Goal: Transaction & Acquisition: Book appointment/travel/reservation

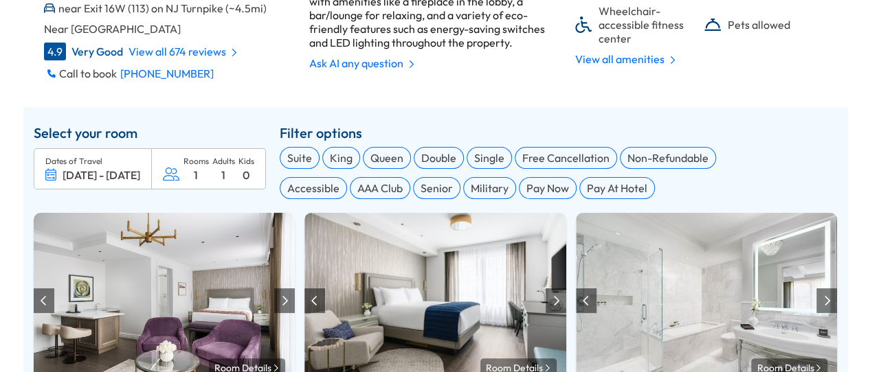
scroll to position [463, 0]
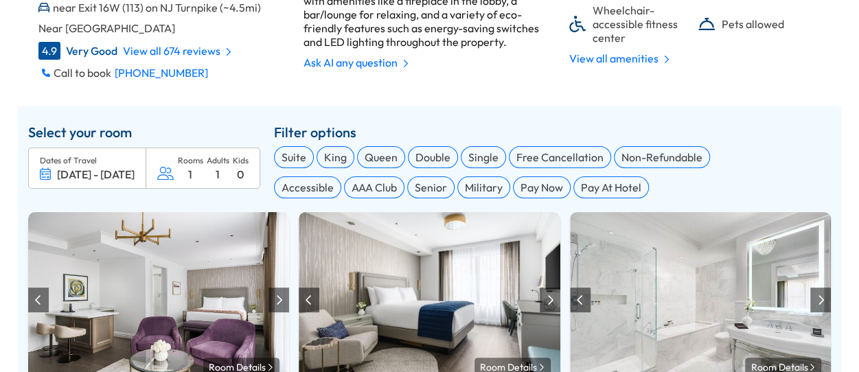
click at [106, 181] on span "[DATE]" at bounding box center [117, 175] width 34 height 14
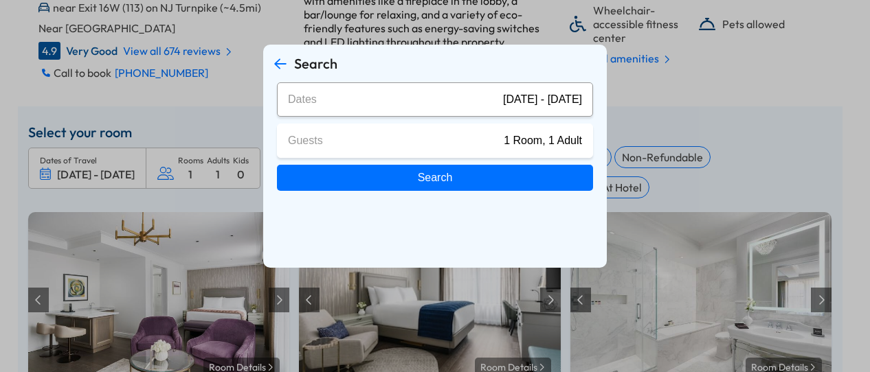
click at [503, 98] on span "[DATE] - [DATE]" at bounding box center [542, 99] width 79 height 12
select select "*"
select select "****"
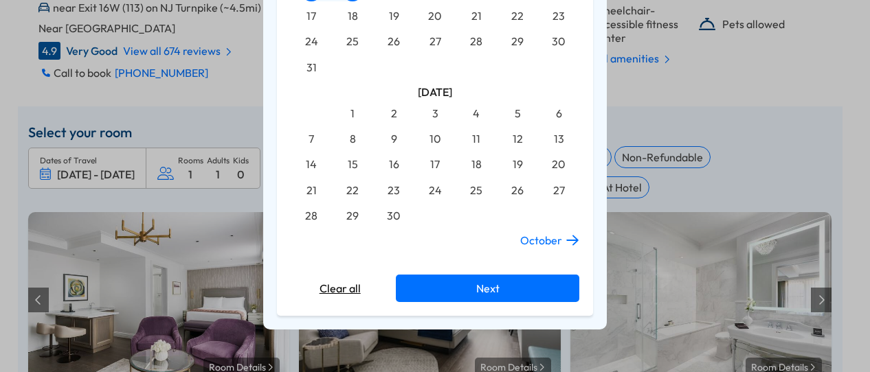
scroll to position [260, 0]
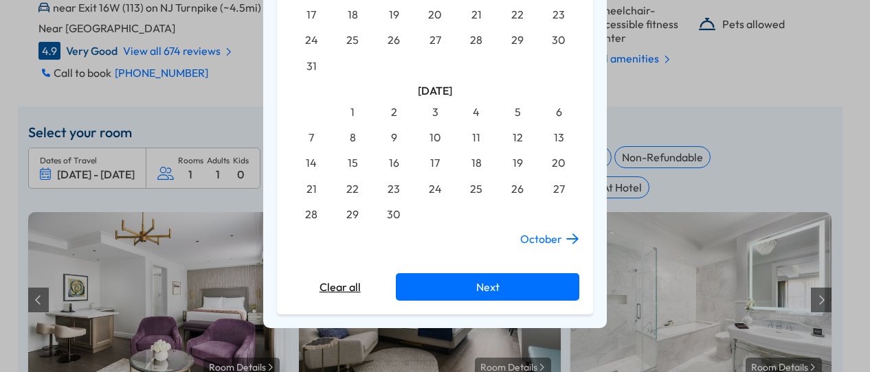
click at [510, 195] on time "26" at bounding box center [517, 189] width 22 height 22
click at [309, 216] on time "28" at bounding box center [311, 214] width 22 height 22
click at [427, 285] on button "Next" at bounding box center [487, 286] width 183 height 27
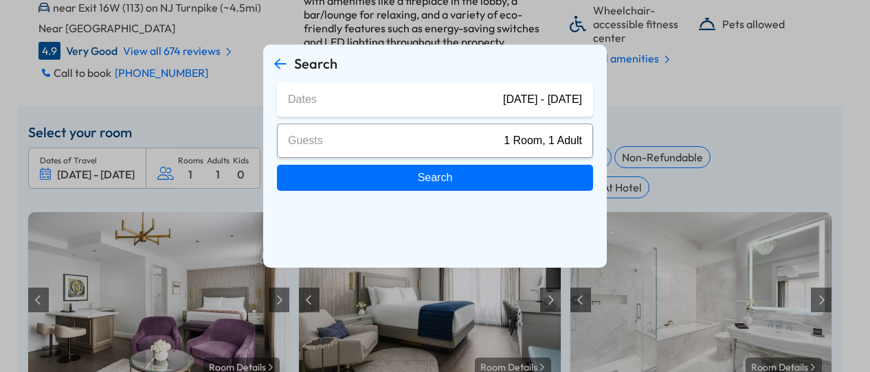
click at [511, 139] on span "1 Room, 1 Adult" at bounding box center [542, 141] width 78 height 12
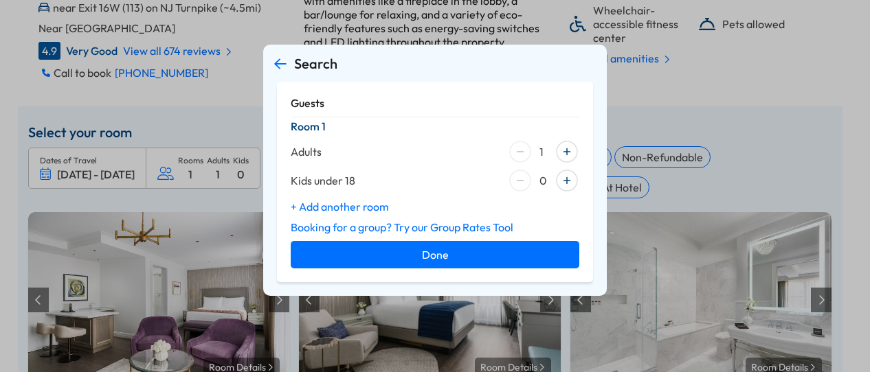
click at [564, 155] on div at bounding box center [566, 151] width 25 height 25
click at [566, 188] on div at bounding box center [566, 180] width 25 height 25
click at [520, 262] on button "Done" at bounding box center [435, 254] width 288 height 27
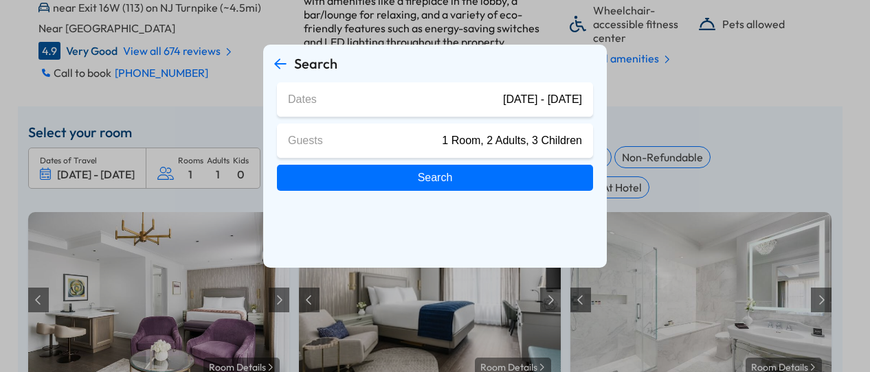
click at [464, 173] on button "Search" at bounding box center [435, 178] width 316 height 26
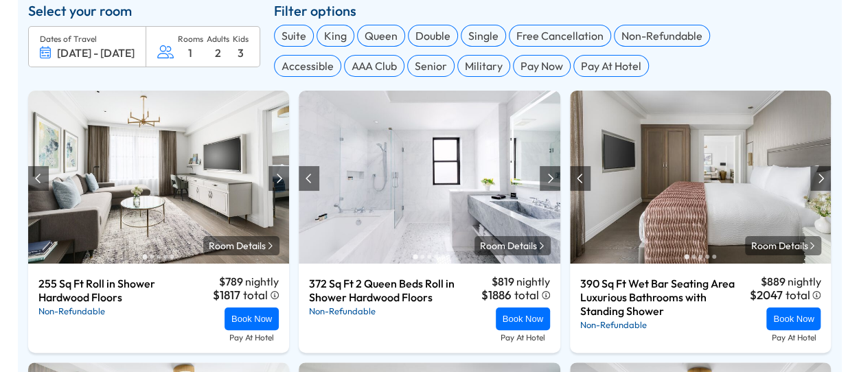
scroll to position [573, 0]
